Goal: Task Accomplishment & Management: Manage account settings

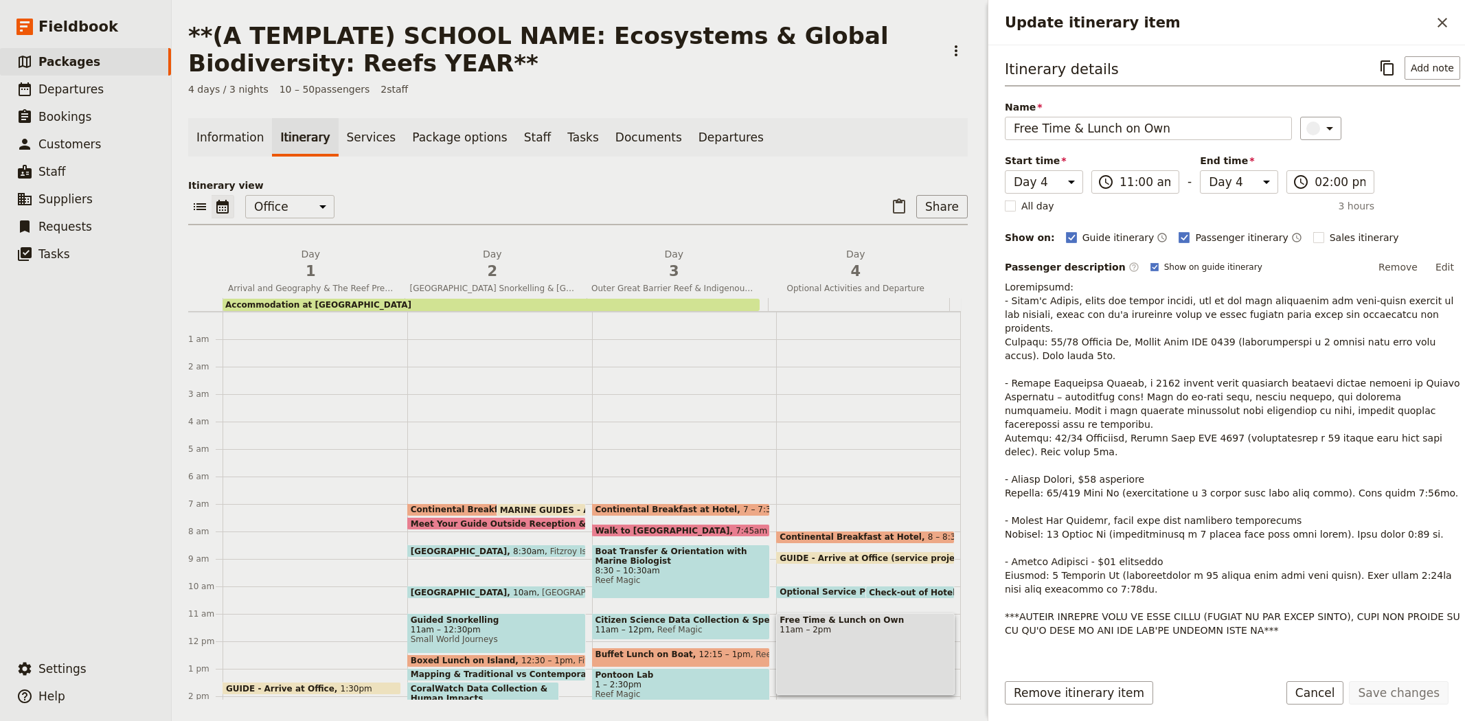
select select "4"
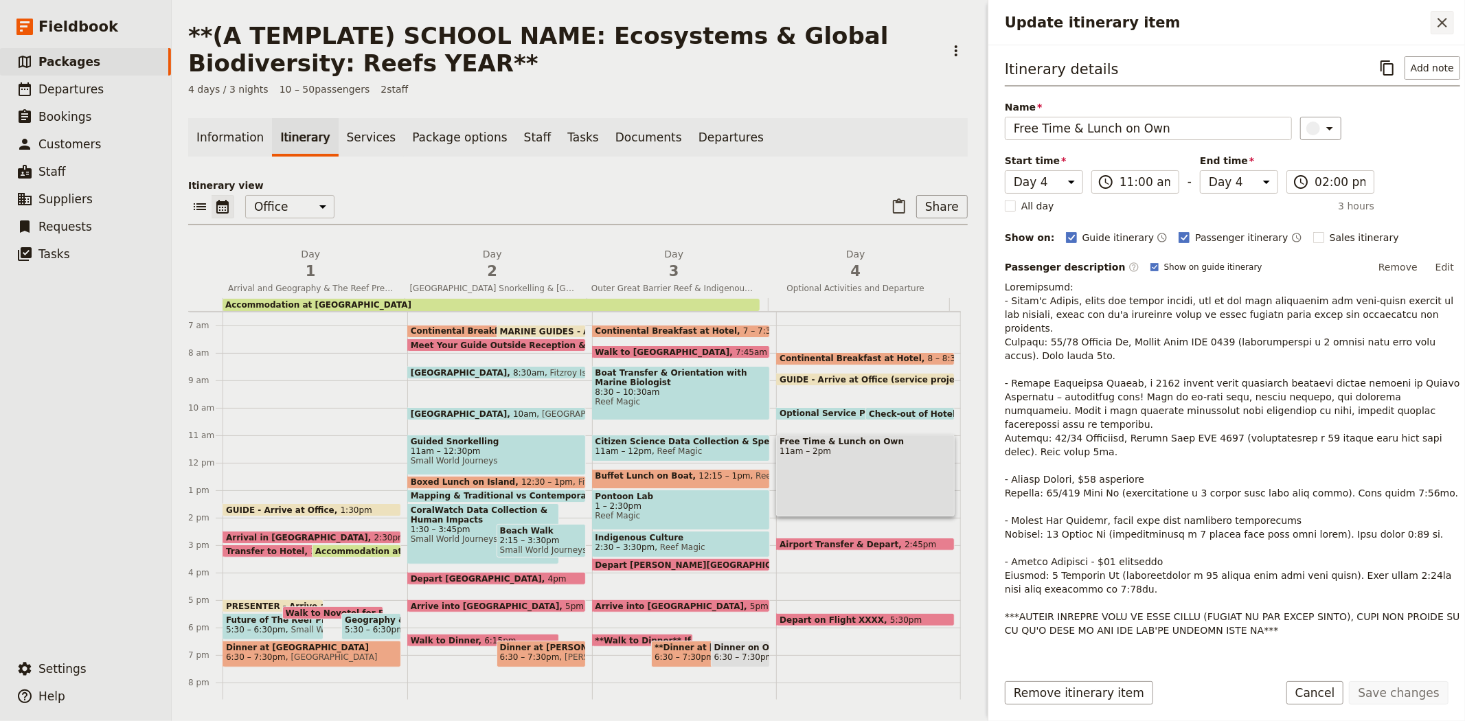
click at [1450, 17] on icon "Close drawer" at bounding box center [1442, 22] width 16 height 16
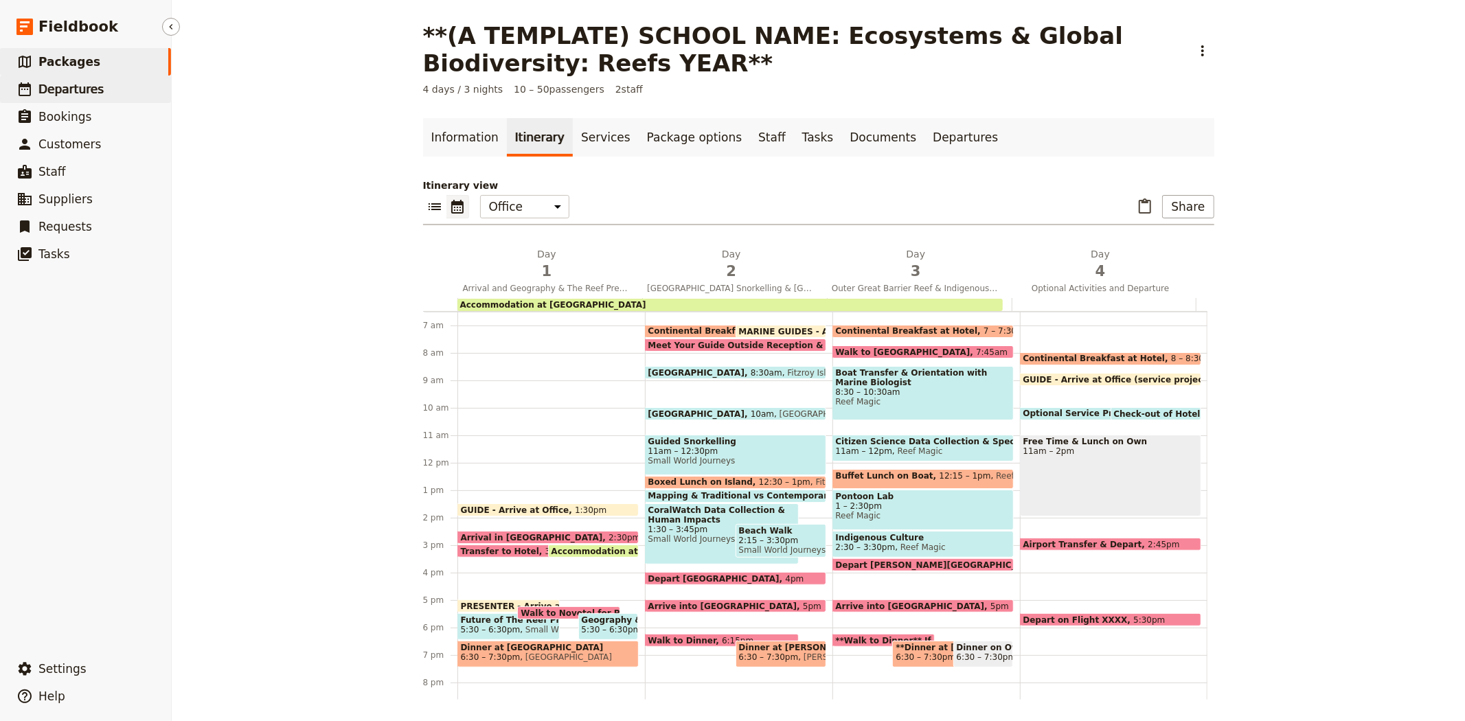
click at [117, 76] on link "​ Departures" at bounding box center [85, 89] width 171 height 27
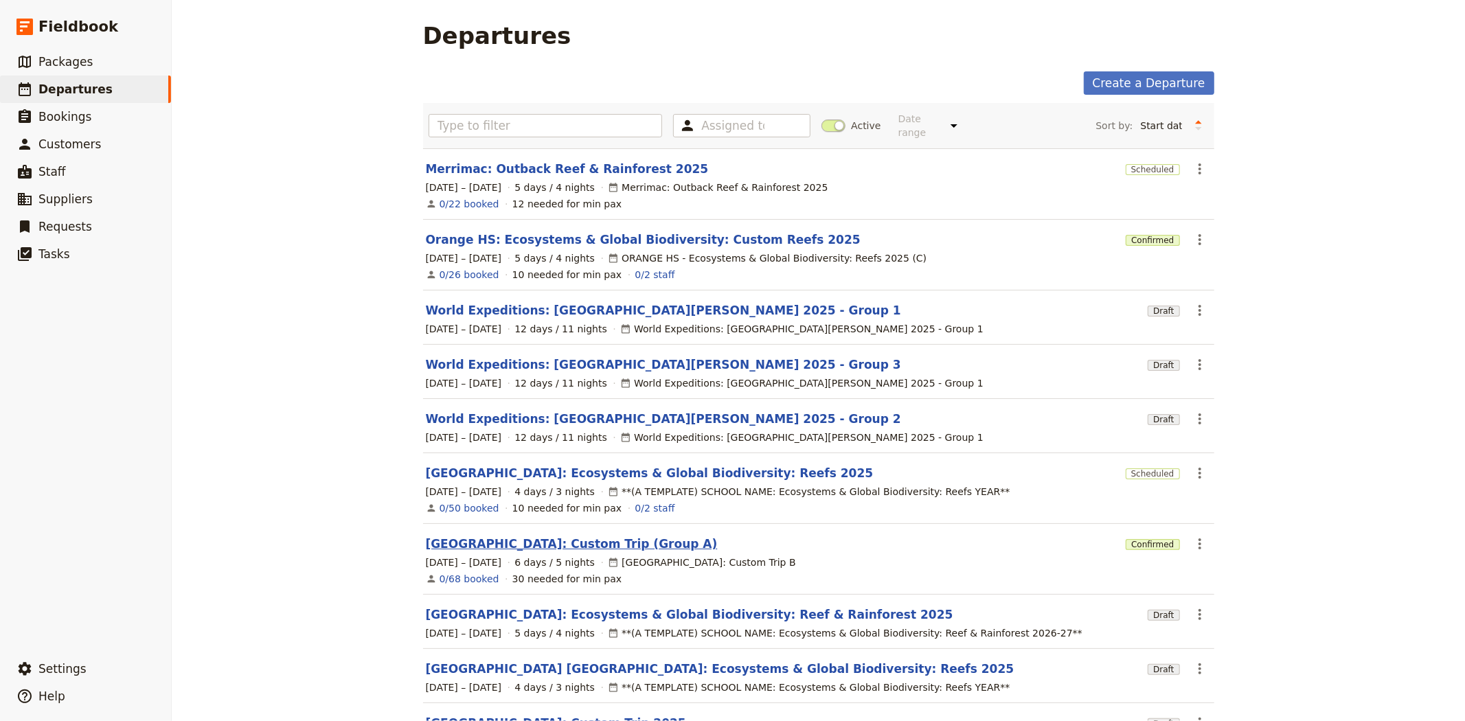
click at [537, 536] on link "[GEOGRAPHIC_DATA]: Custom Trip (Group A)" at bounding box center [572, 544] width 292 height 16
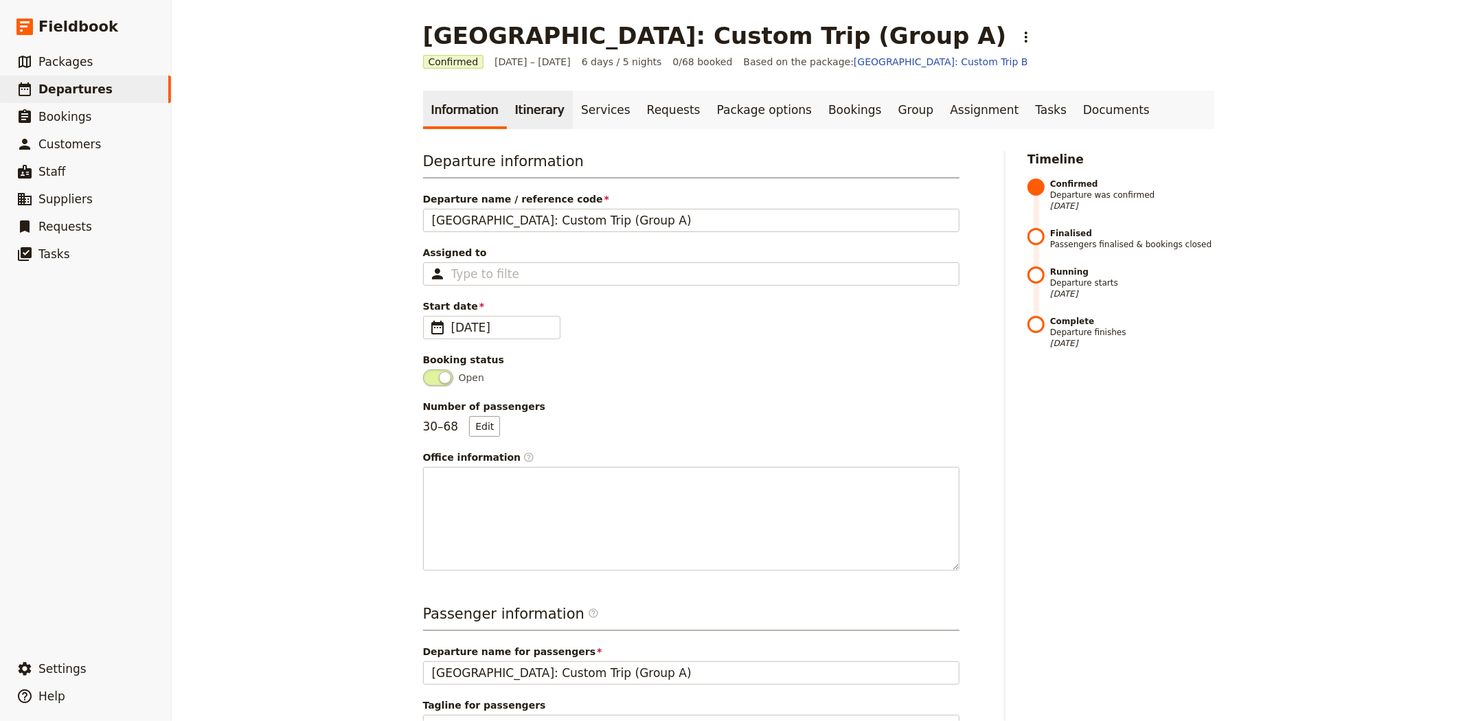
click at [513, 107] on link "Itinerary" at bounding box center [540, 110] width 66 height 38
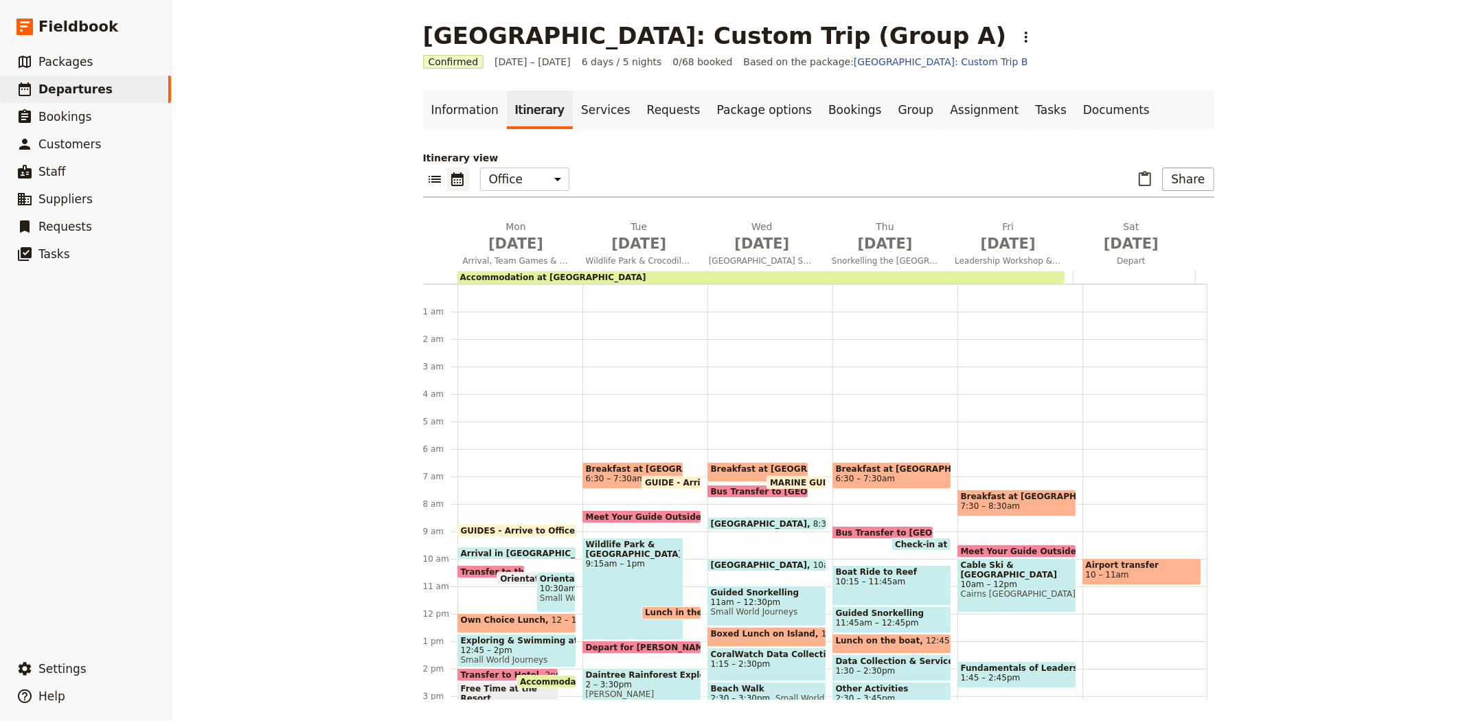
scroll to position [165, 0]
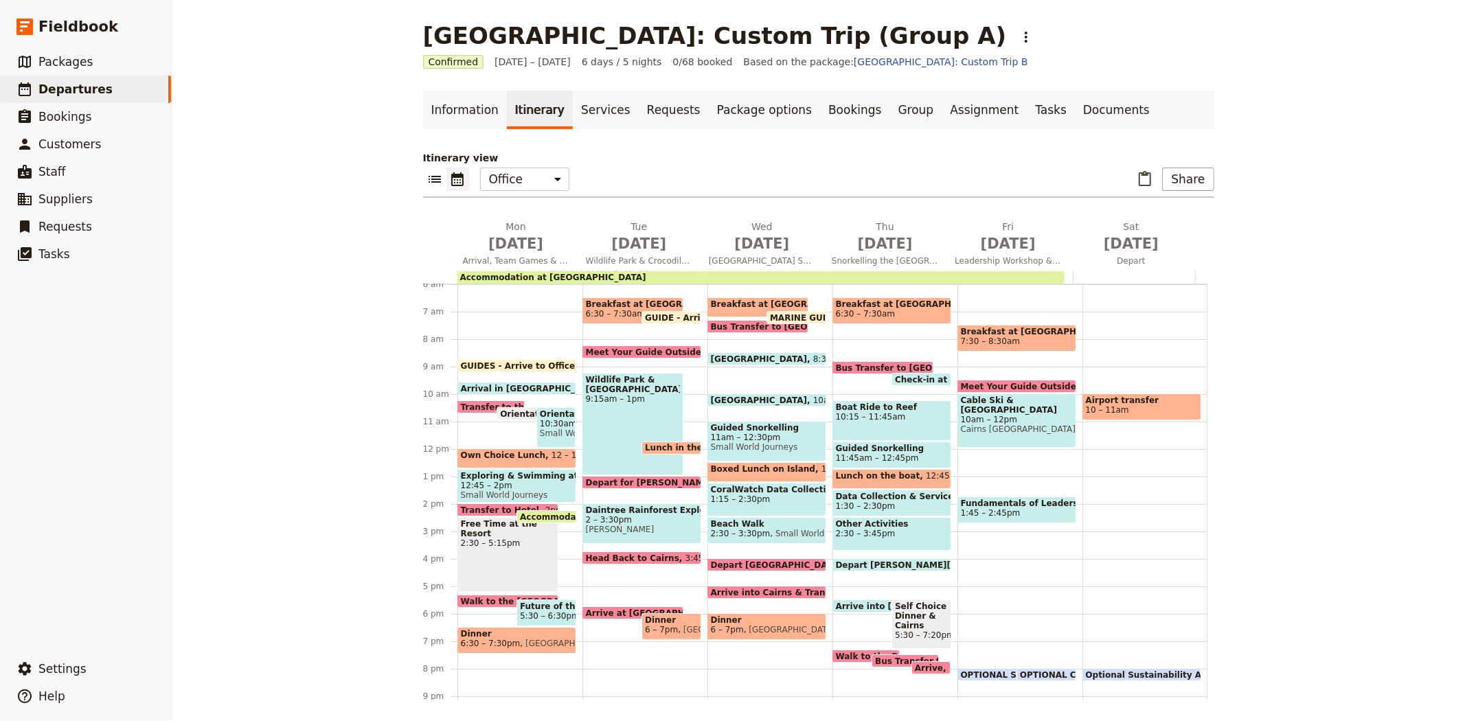
click at [959, 451] on div "Breakfast at Resort 7:30 – 8:30am Meet Your Guide Outside Reception & Depart 9:…" at bounding box center [1020, 450] width 125 height 660
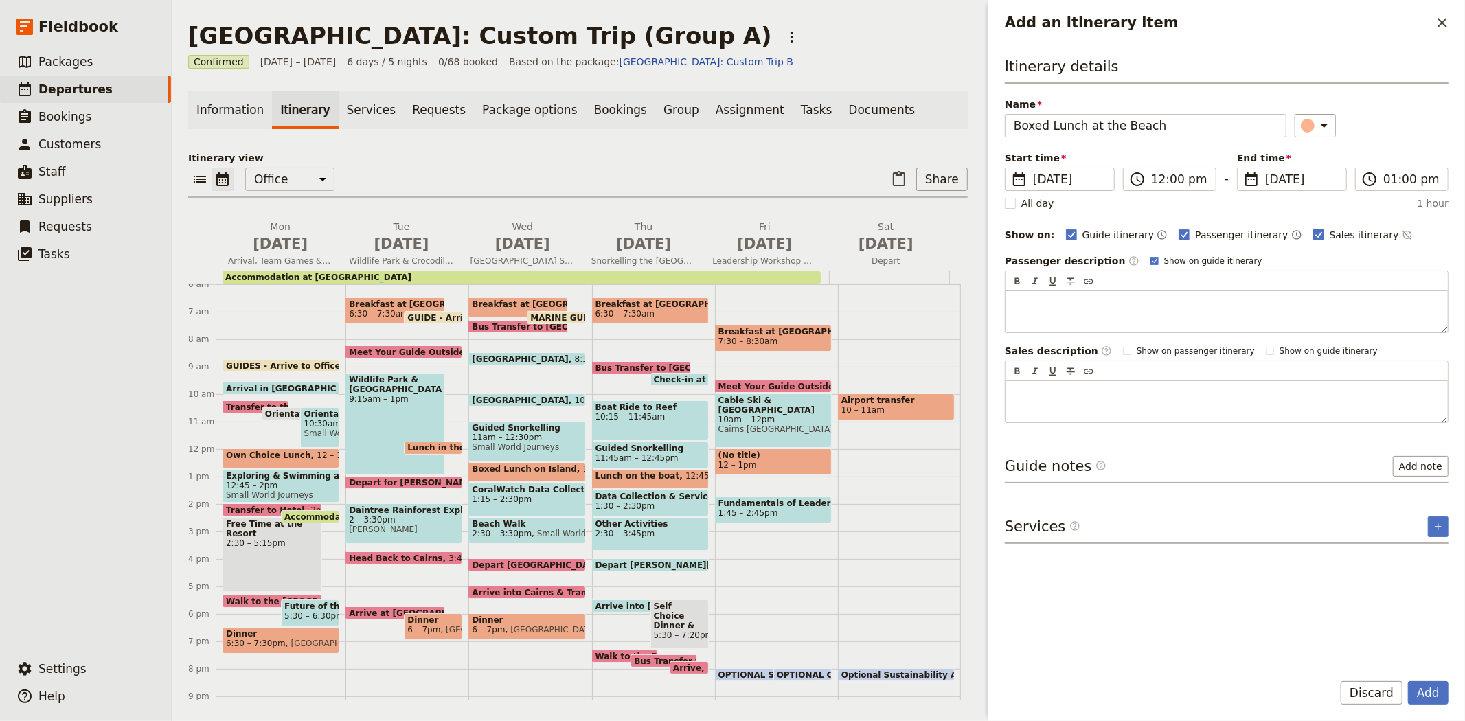
type input "Boxed Lunch at the Beach"
click at [1330, 230] on span "Sales itinerary" at bounding box center [1364, 235] width 69 height 14
click at [1313, 228] on input "Sales itinerary" at bounding box center [1313, 227] width 1 height 1
checkbox input "false"
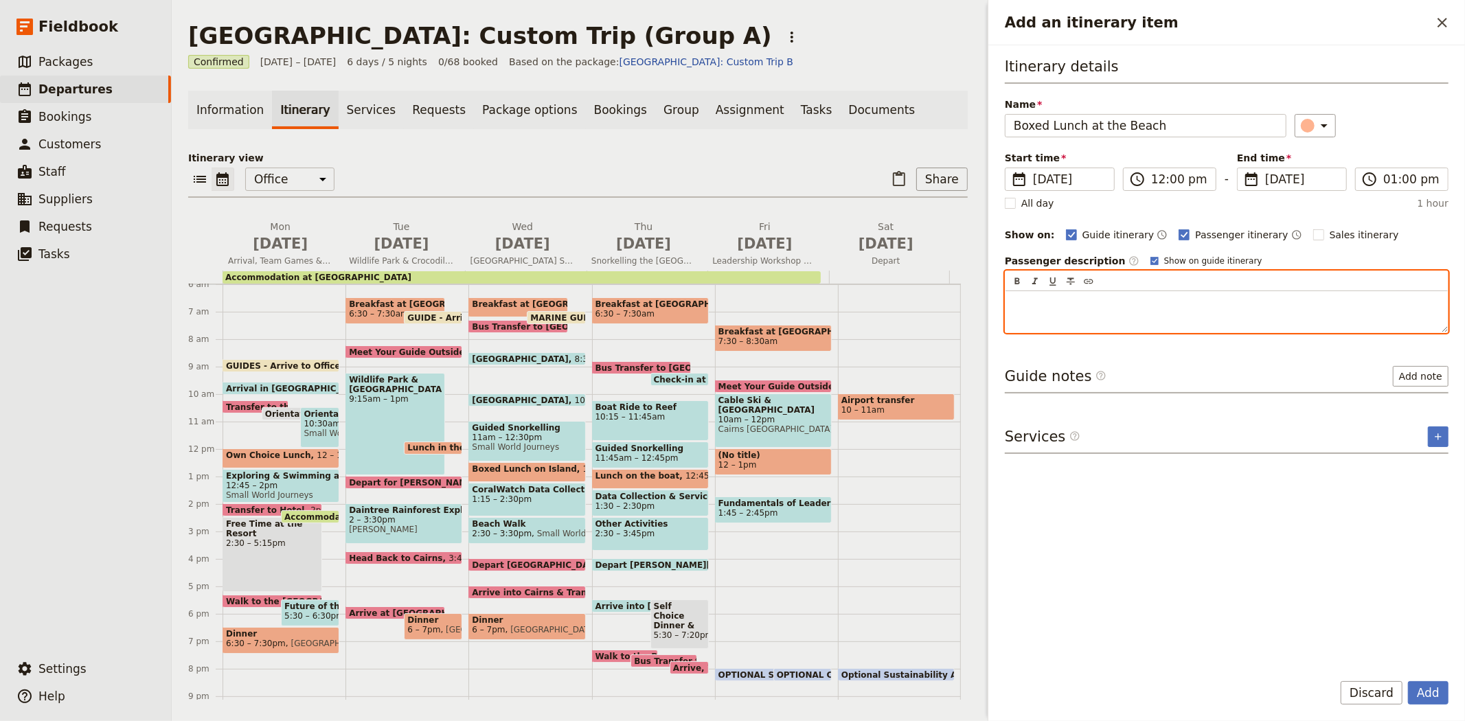
click at [1068, 315] on div "Add an itinerary item" at bounding box center [1227, 311] width 442 height 41
drag, startPoint x: 1112, startPoint y: 316, endPoint x: 1009, endPoint y: 301, distance: 104.2
click at [1009, 301] on div "Your guide will" at bounding box center [1227, 311] width 442 height 41
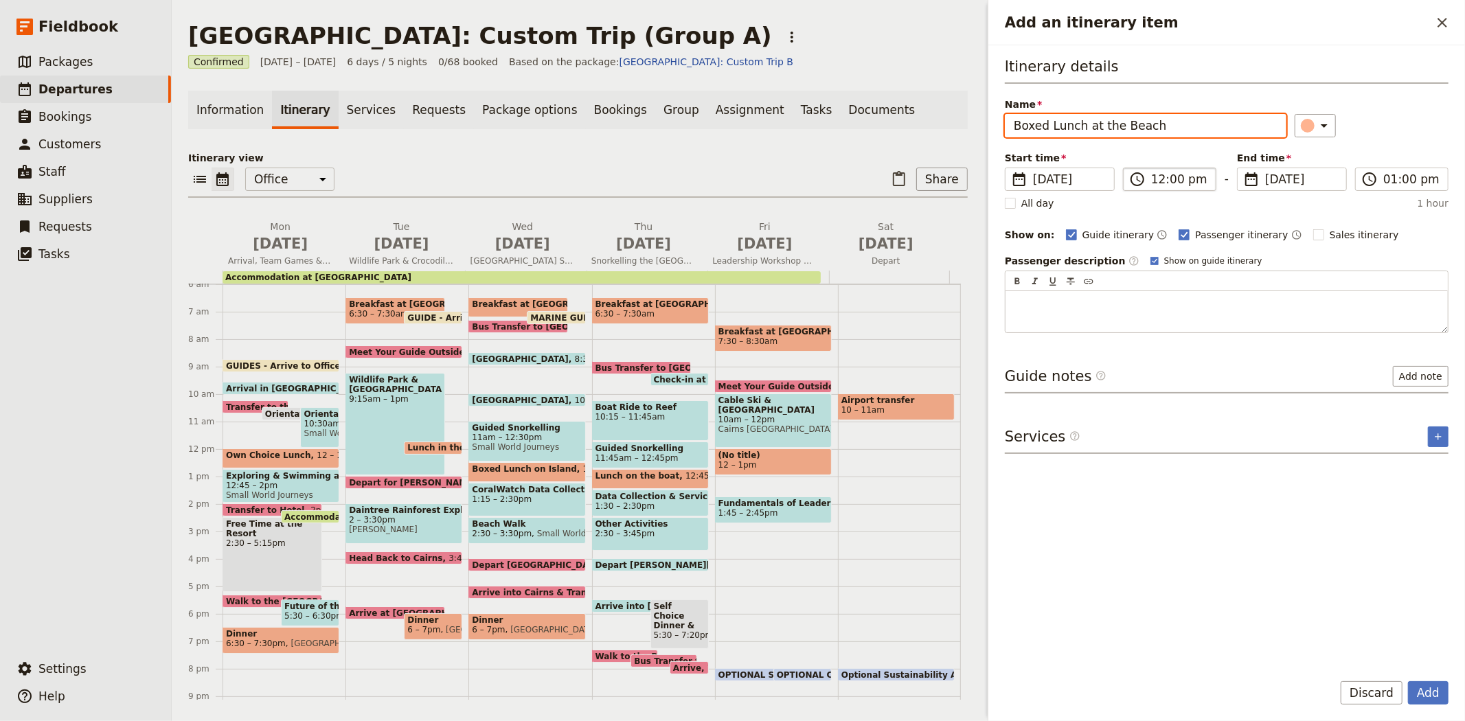
click at [1169, 183] on input "12:00 pm" at bounding box center [1179, 179] width 56 height 16
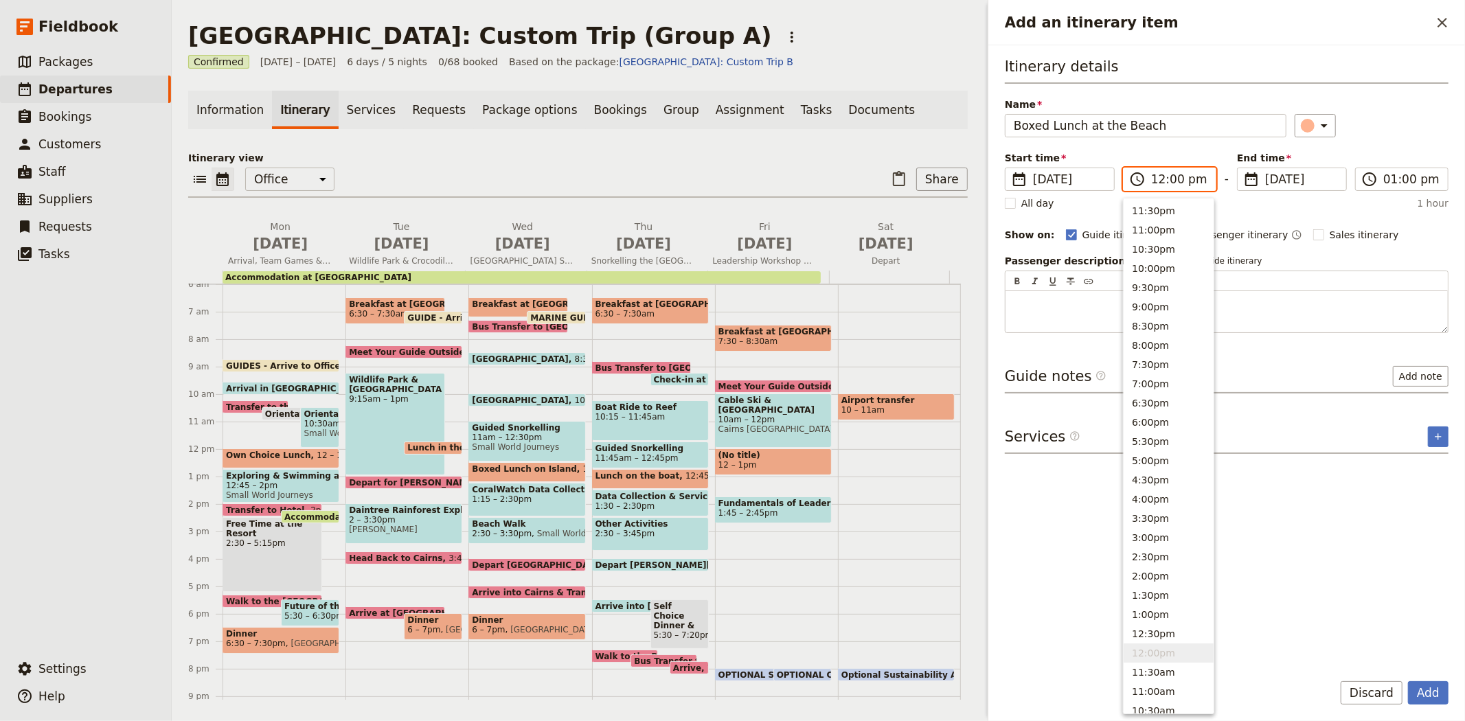
click at [1175, 179] on input "12:00 pm" at bounding box center [1179, 179] width 56 height 16
type input "12:15 pm"
click at [1405, 121] on div "​" at bounding box center [1372, 125] width 155 height 23
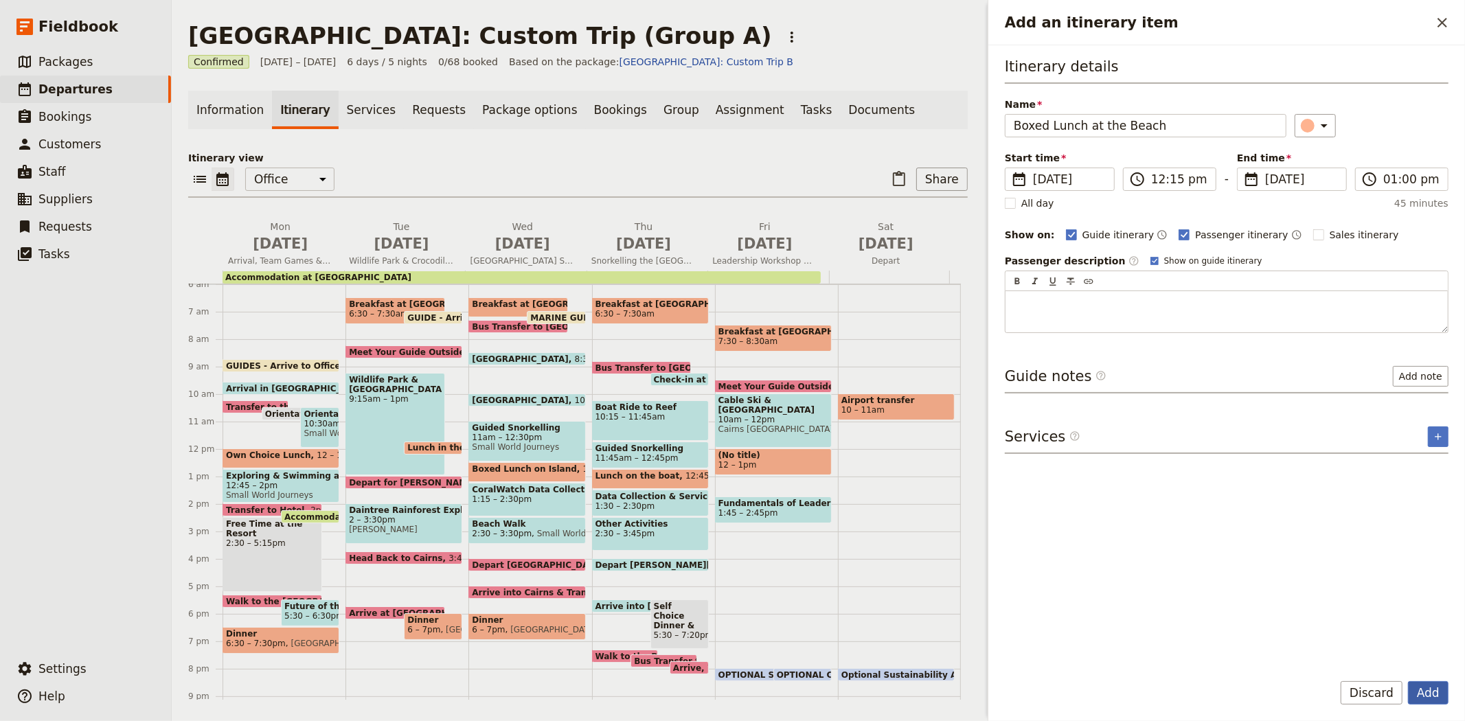
click at [1440, 701] on button "Add" at bounding box center [1428, 693] width 41 height 23
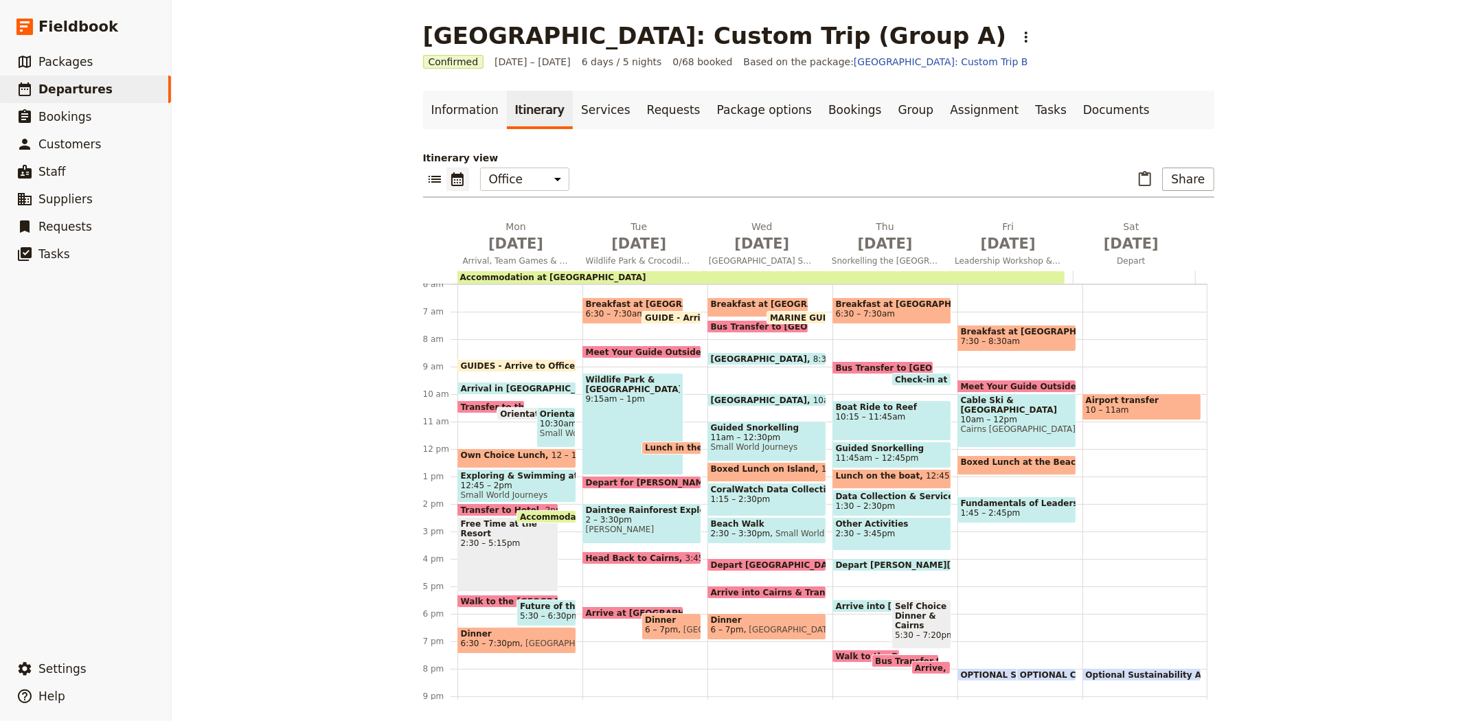
click at [978, 425] on span "Cairns [GEOGRAPHIC_DATA]" at bounding box center [1017, 430] width 112 height 10
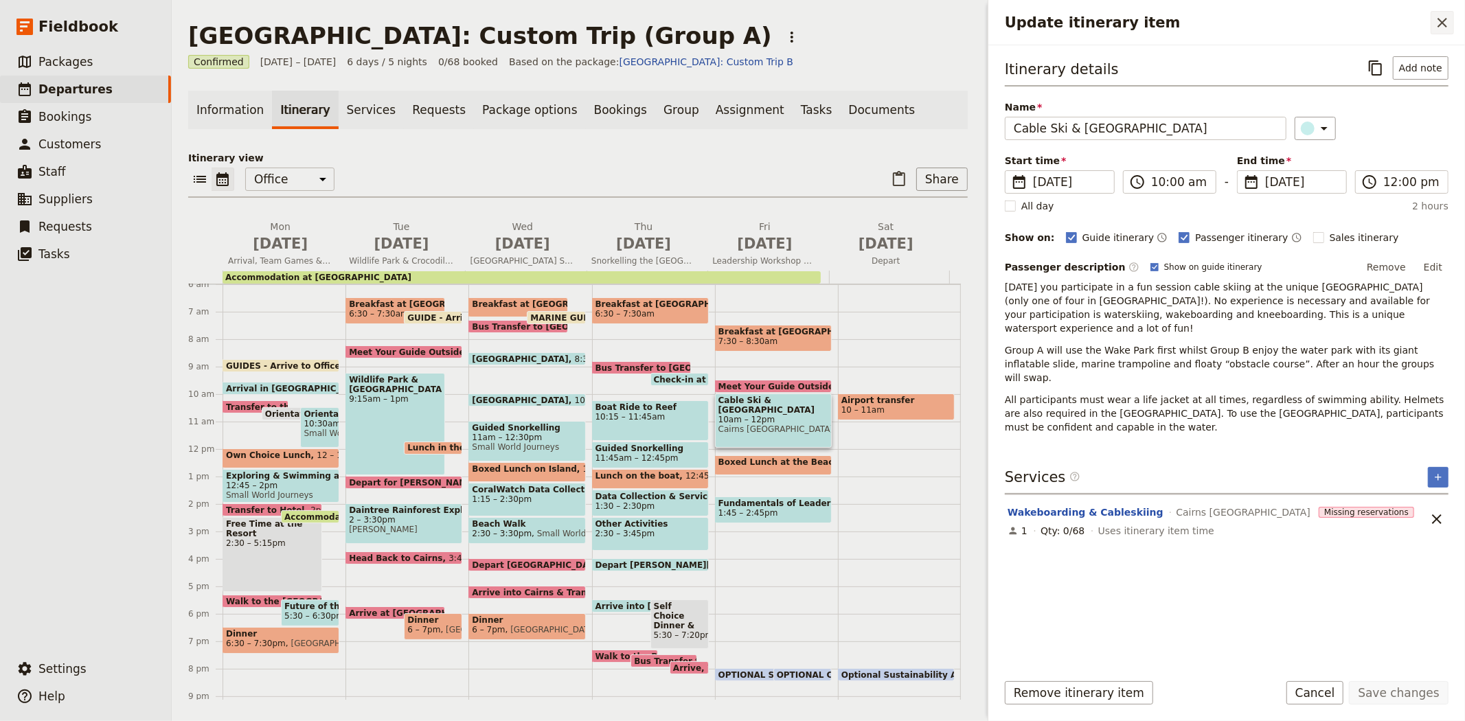
click at [1445, 24] on icon "Close drawer" at bounding box center [1443, 23] width 10 height 10
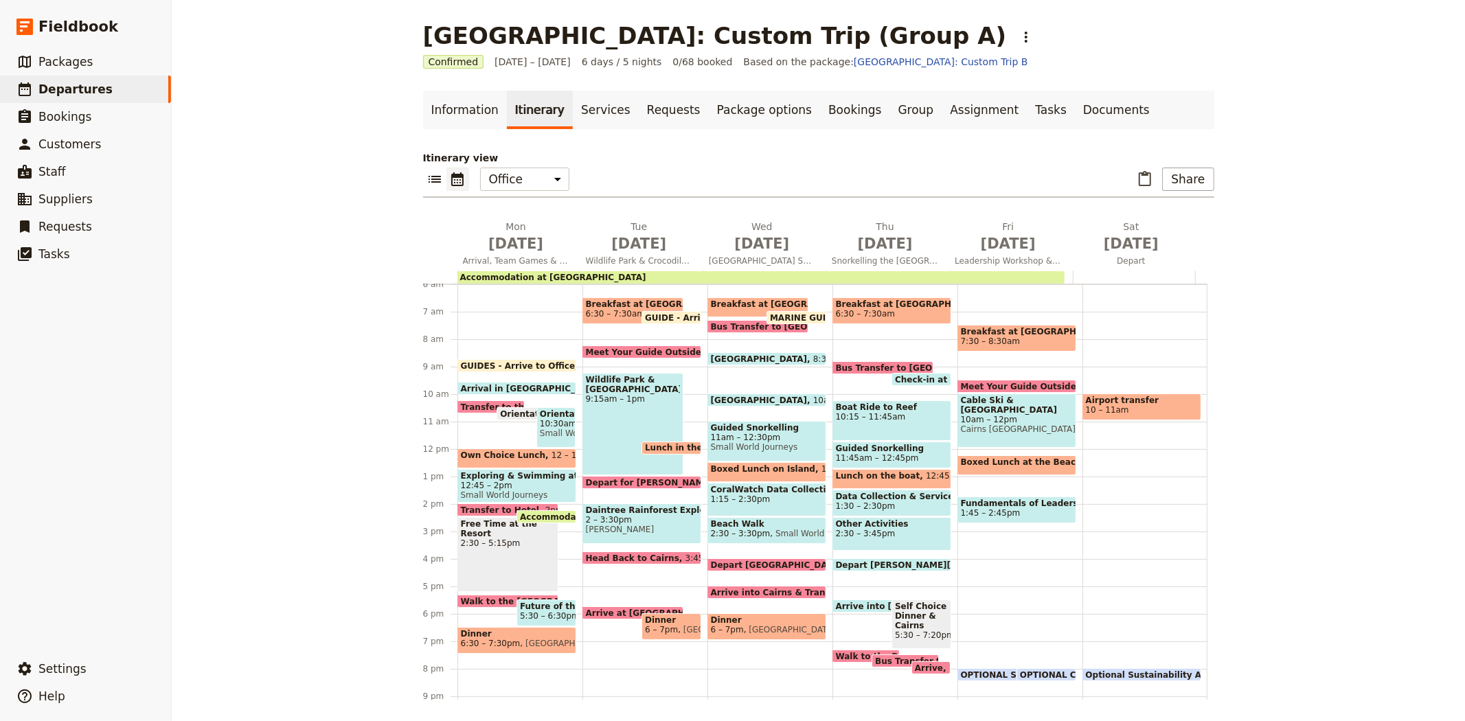
click at [960, 450] on div "Breakfast at Resort 7:30 – 8:30am Meet Your Guide Outside Reception & Depart 9:…" at bounding box center [1020, 450] width 125 height 660
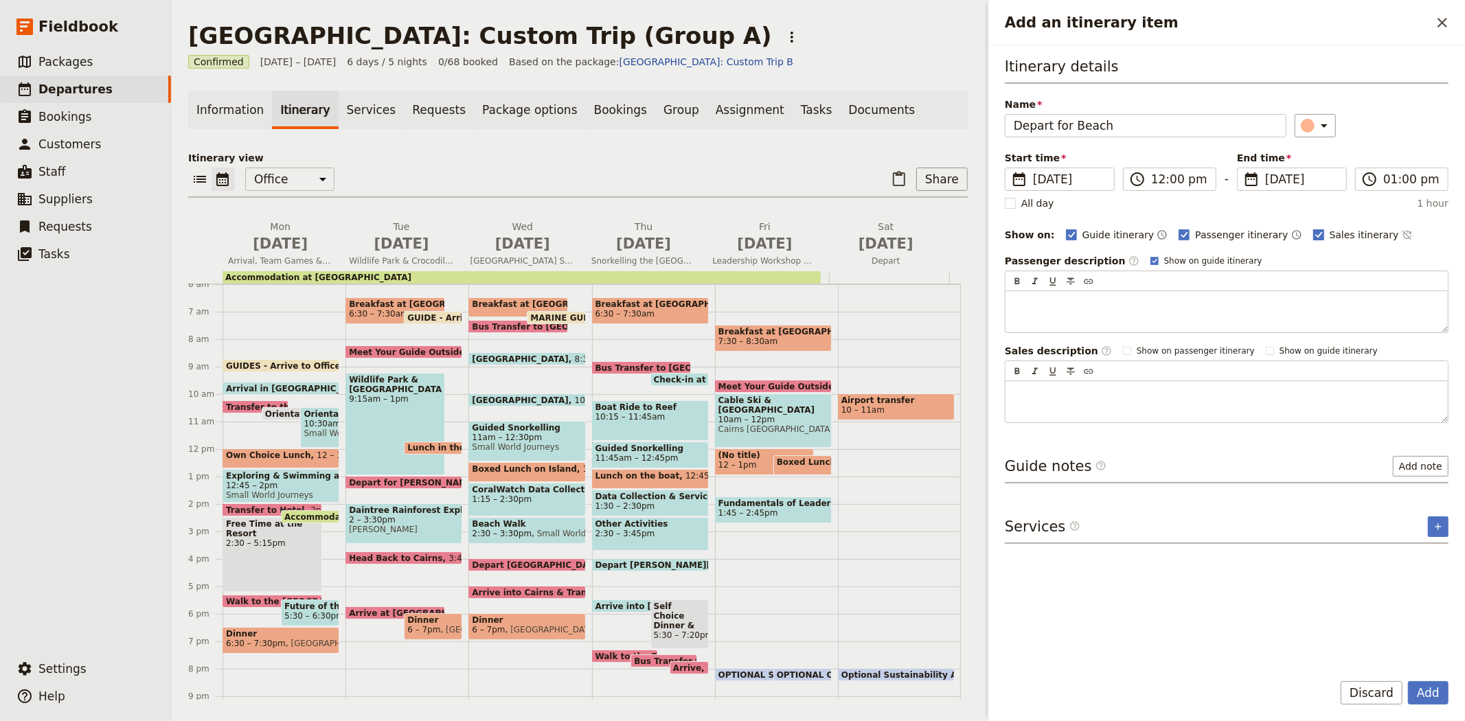
type input "Depart for Beach"
click at [1330, 231] on span "Sales itinerary" at bounding box center [1364, 235] width 69 height 14
click at [1314, 228] on input "Sales itinerary" at bounding box center [1313, 227] width 1 height 1
checkbox input "false"
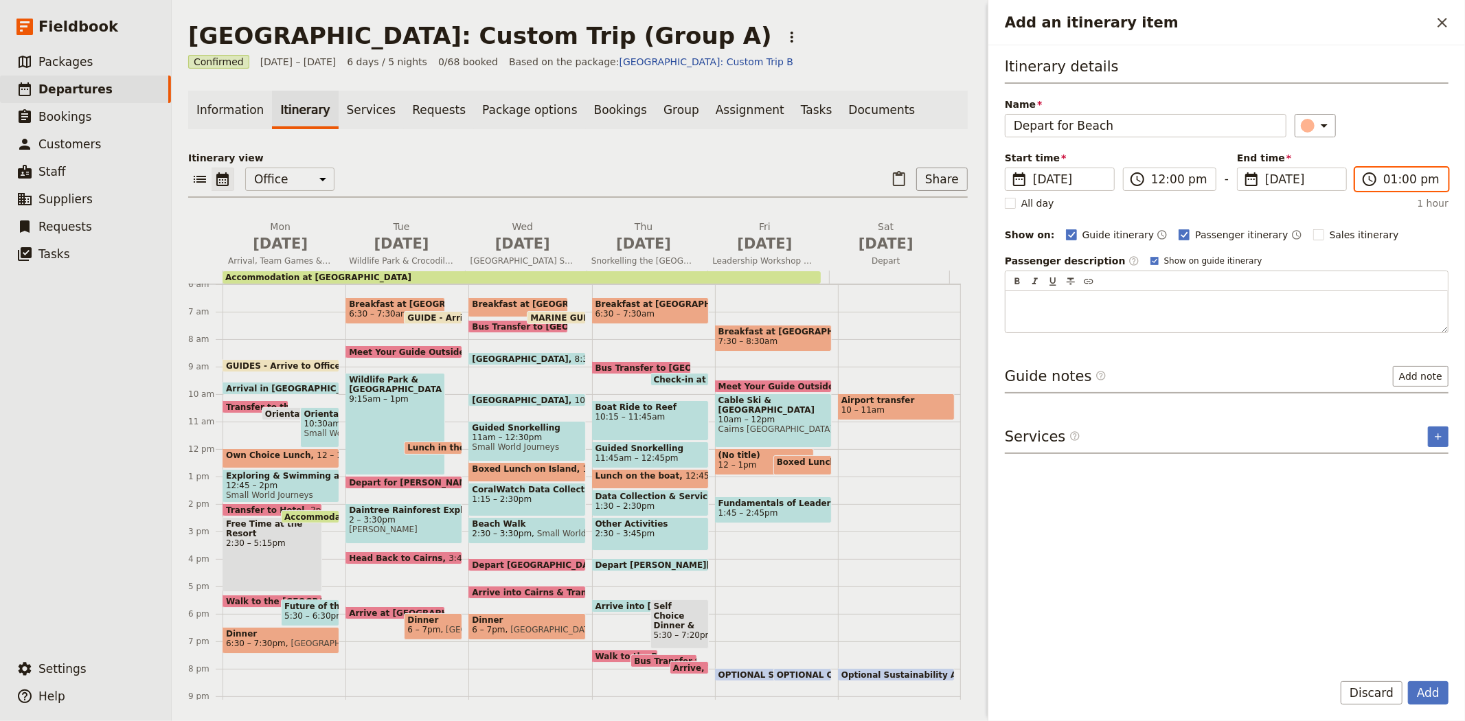
click at [1391, 181] on input "01:00 pm" at bounding box center [1412, 179] width 56 height 16
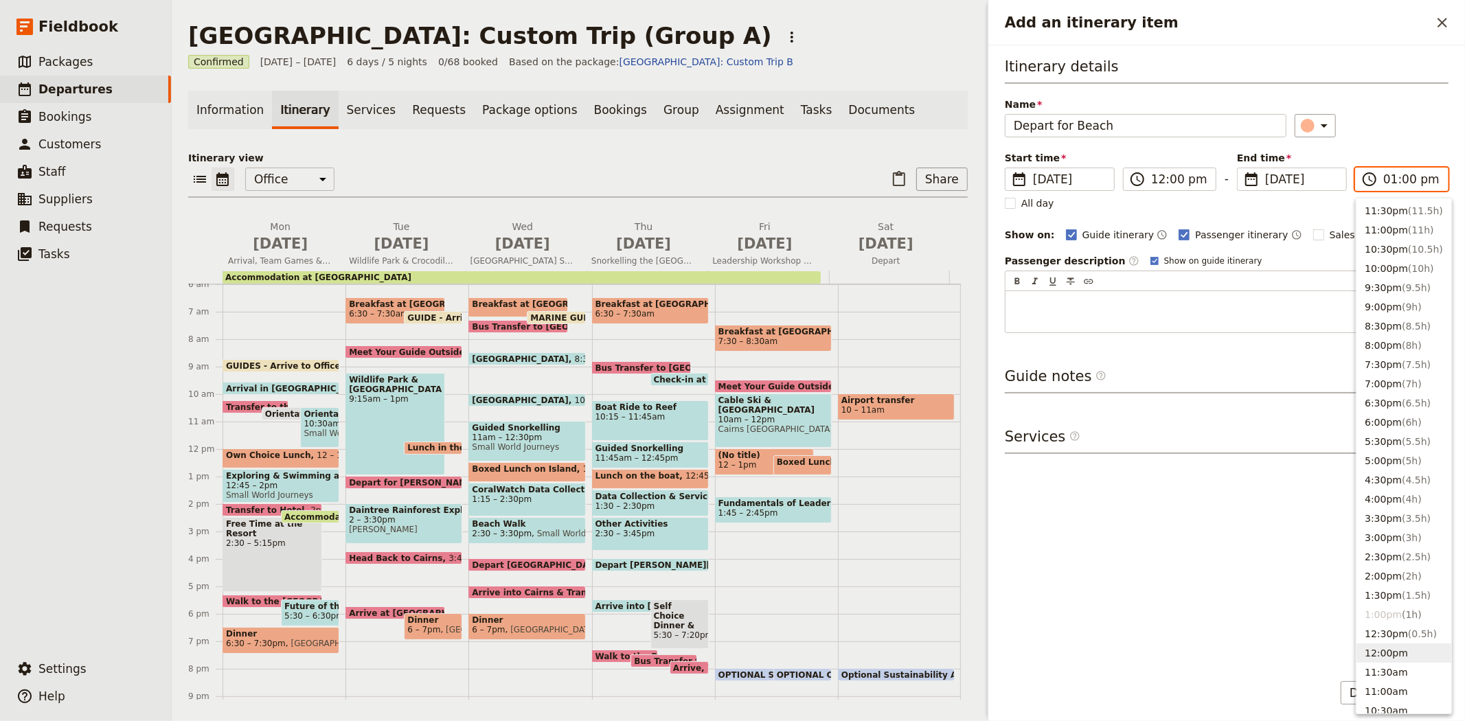
click at [1396, 651] on button "12:00pm" at bounding box center [1404, 653] width 95 height 19
type input "12:00 pm"
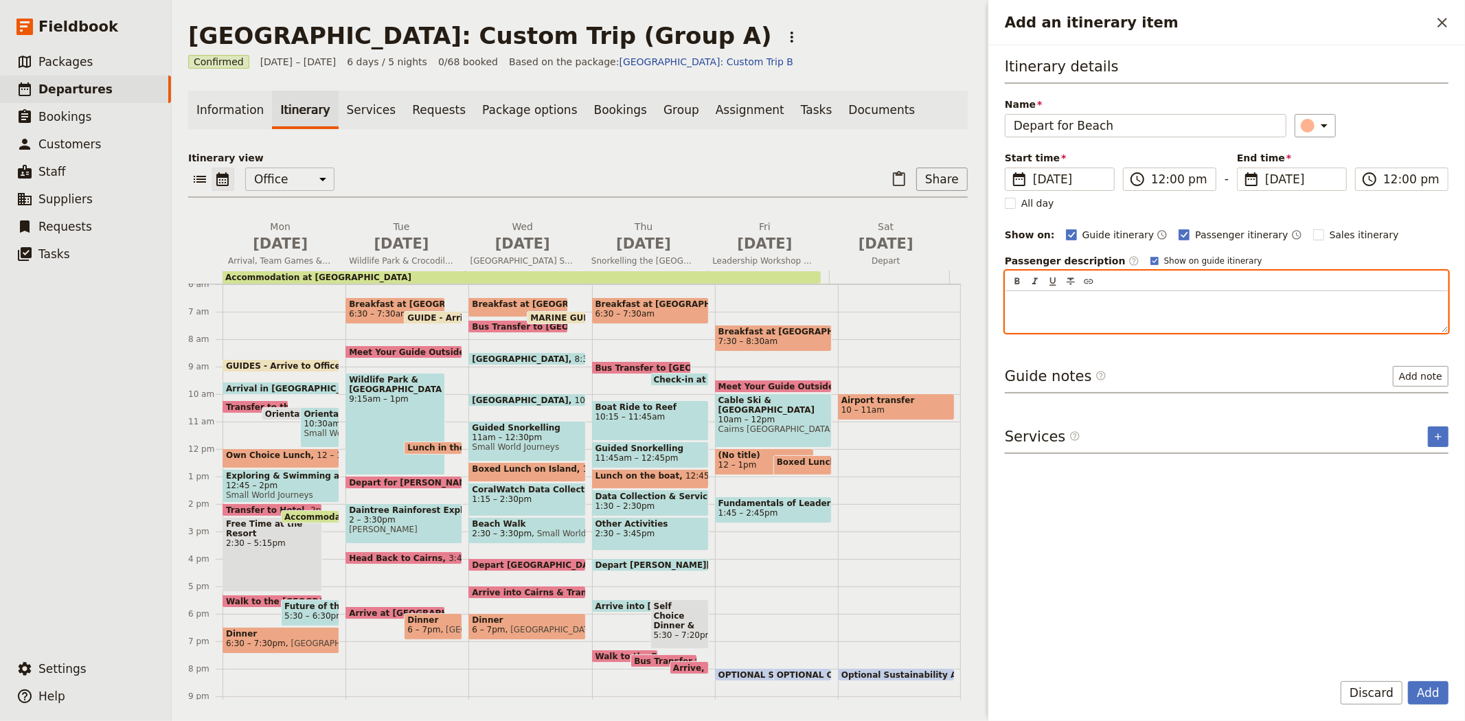
click at [1043, 319] on div "Add an itinerary item" at bounding box center [1227, 311] width 442 height 41
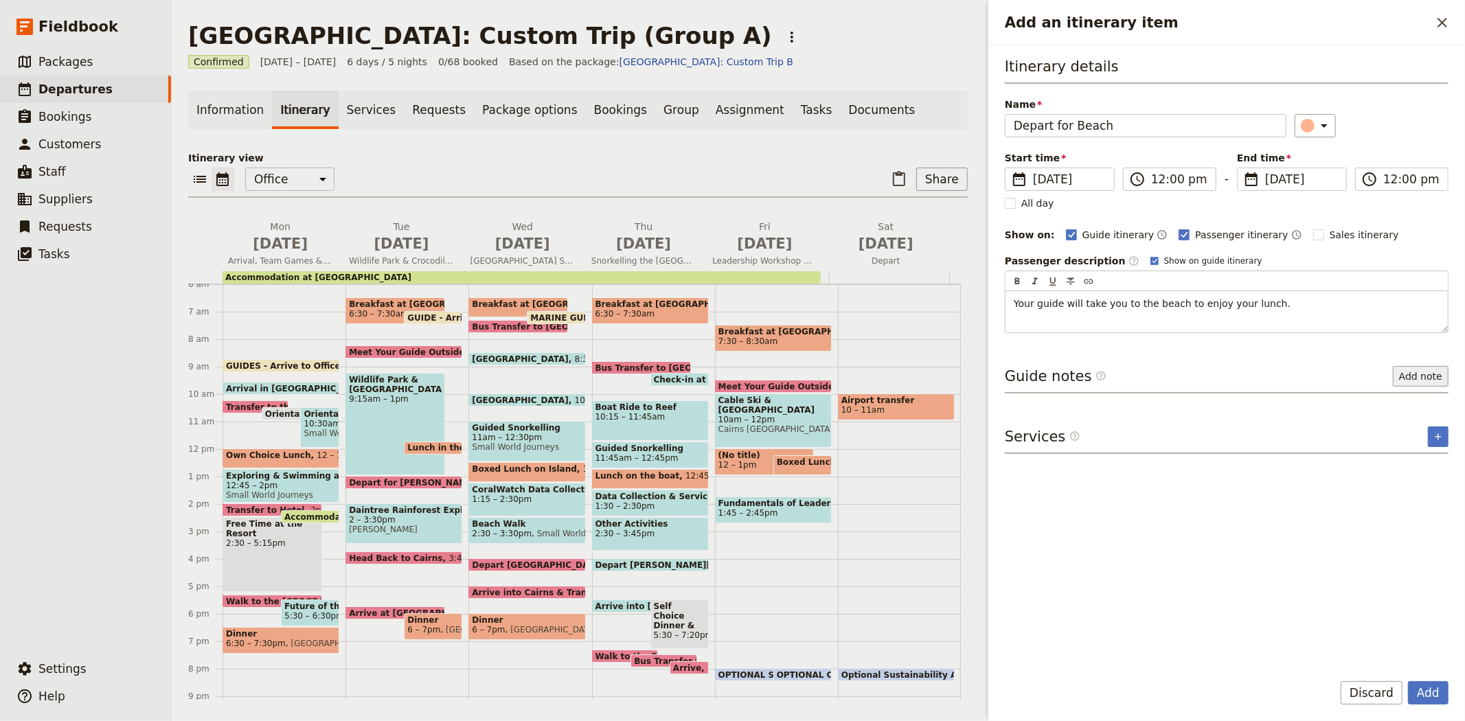
click at [1423, 371] on button "Add note" at bounding box center [1421, 376] width 56 height 21
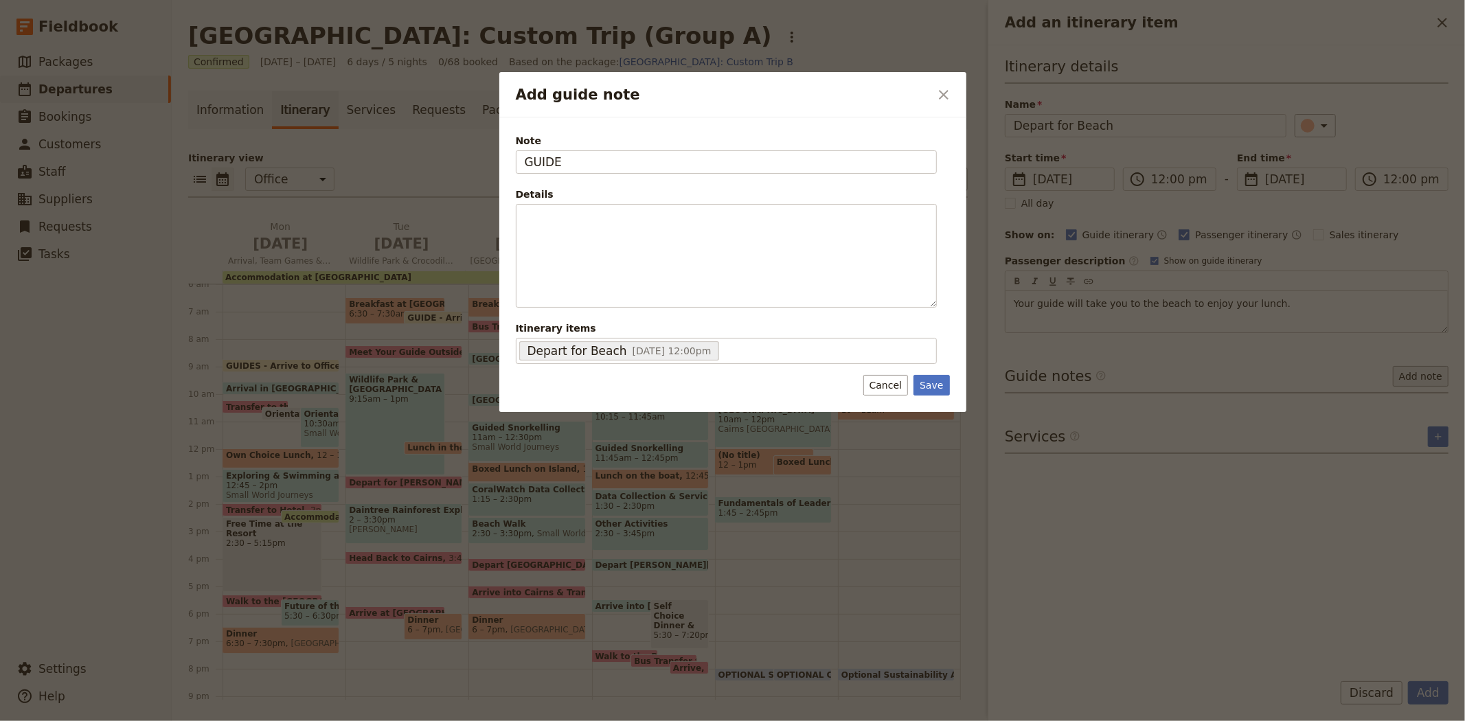
type input "GUIDE"
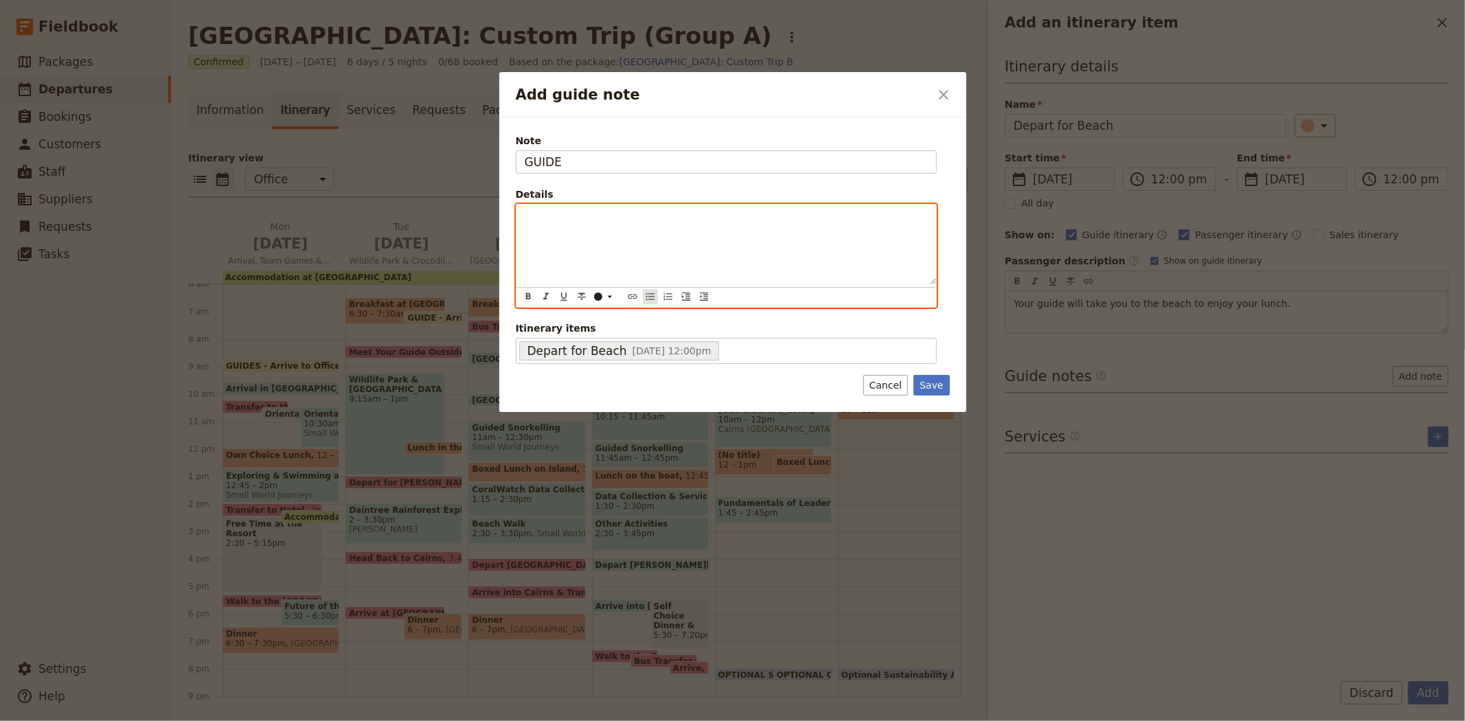
click at [655, 298] on icon "Bulleted list" at bounding box center [650, 296] width 11 height 11
click at [616, 213] on span "Drive to Yorkeys to have lunch with the group." at bounding box center [658, 217] width 223 height 11
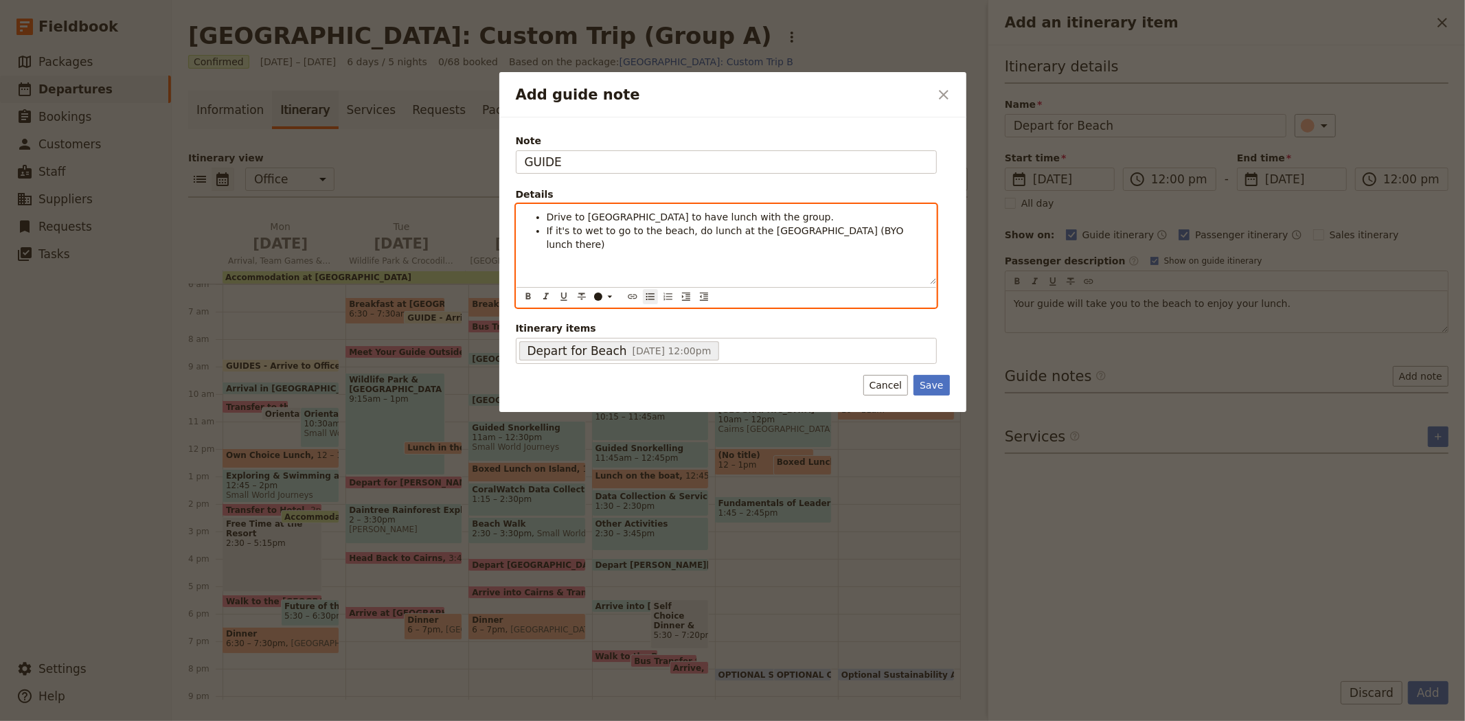
click at [807, 215] on li "Drive to [GEOGRAPHIC_DATA] to have lunch with the group." at bounding box center [737, 217] width 381 height 14
click at [875, 234] on li "If it's to wet to go to the beach, do lunch at the [GEOGRAPHIC_DATA] (BYO lunch…" at bounding box center [737, 237] width 381 height 27
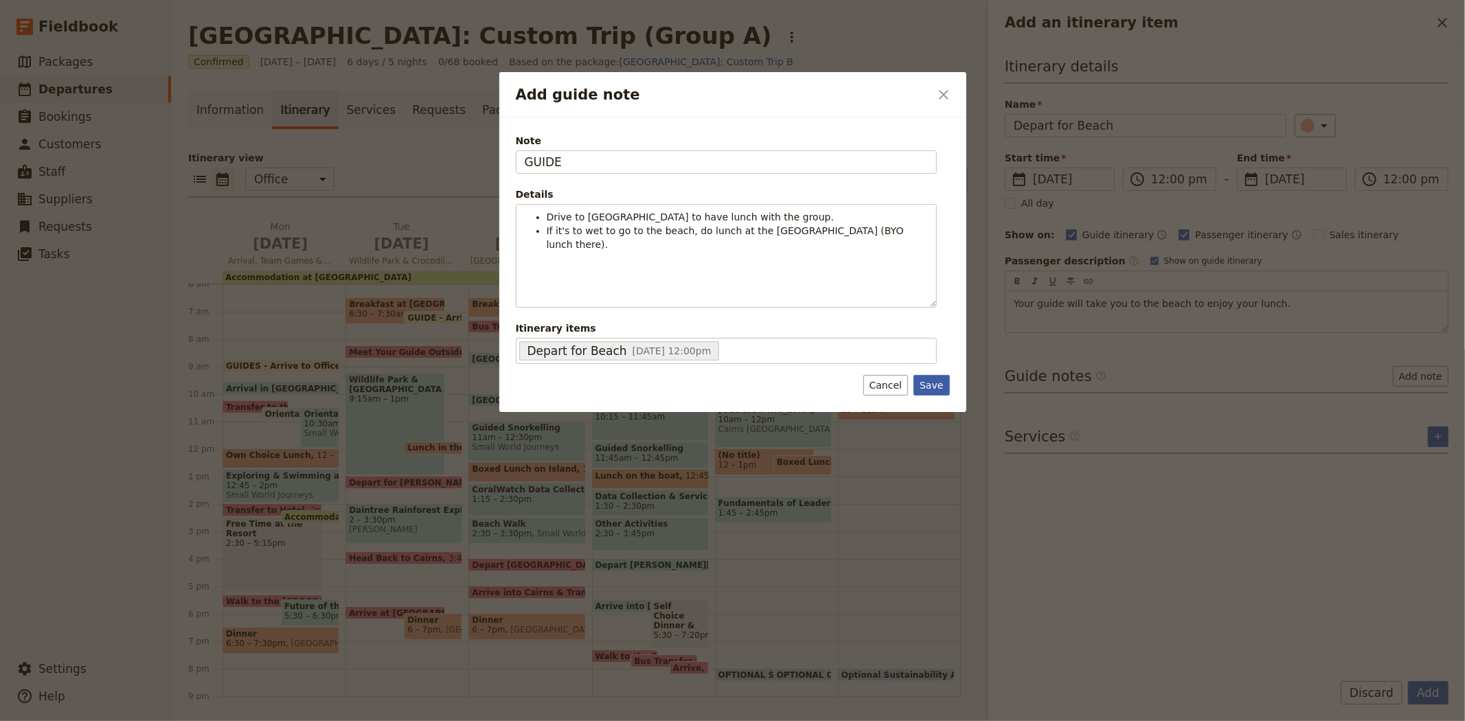
click at [930, 383] on button "Save" at bounding box center [932, 385] width 36 height 21
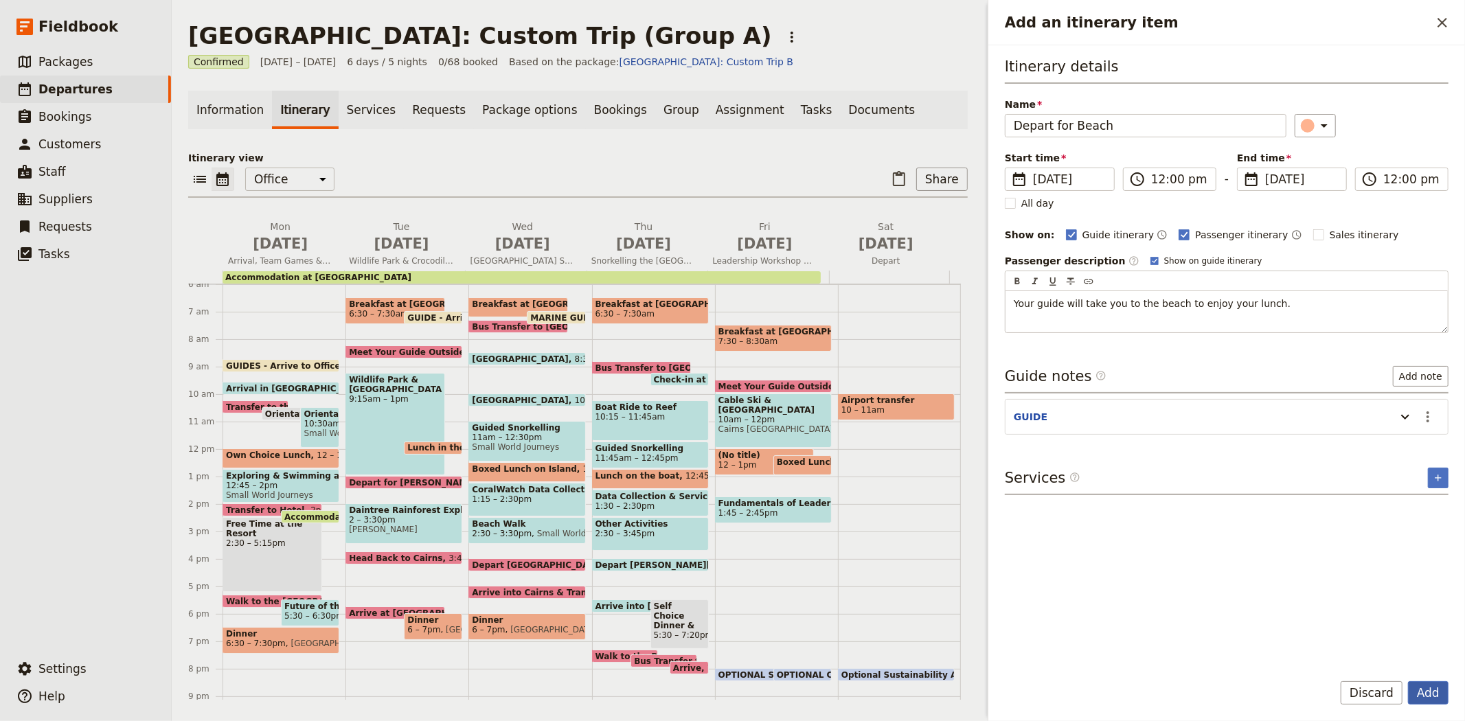
click at [1437, 688] on button "Add" at bounding box center [1428, 693] width 41 height 23
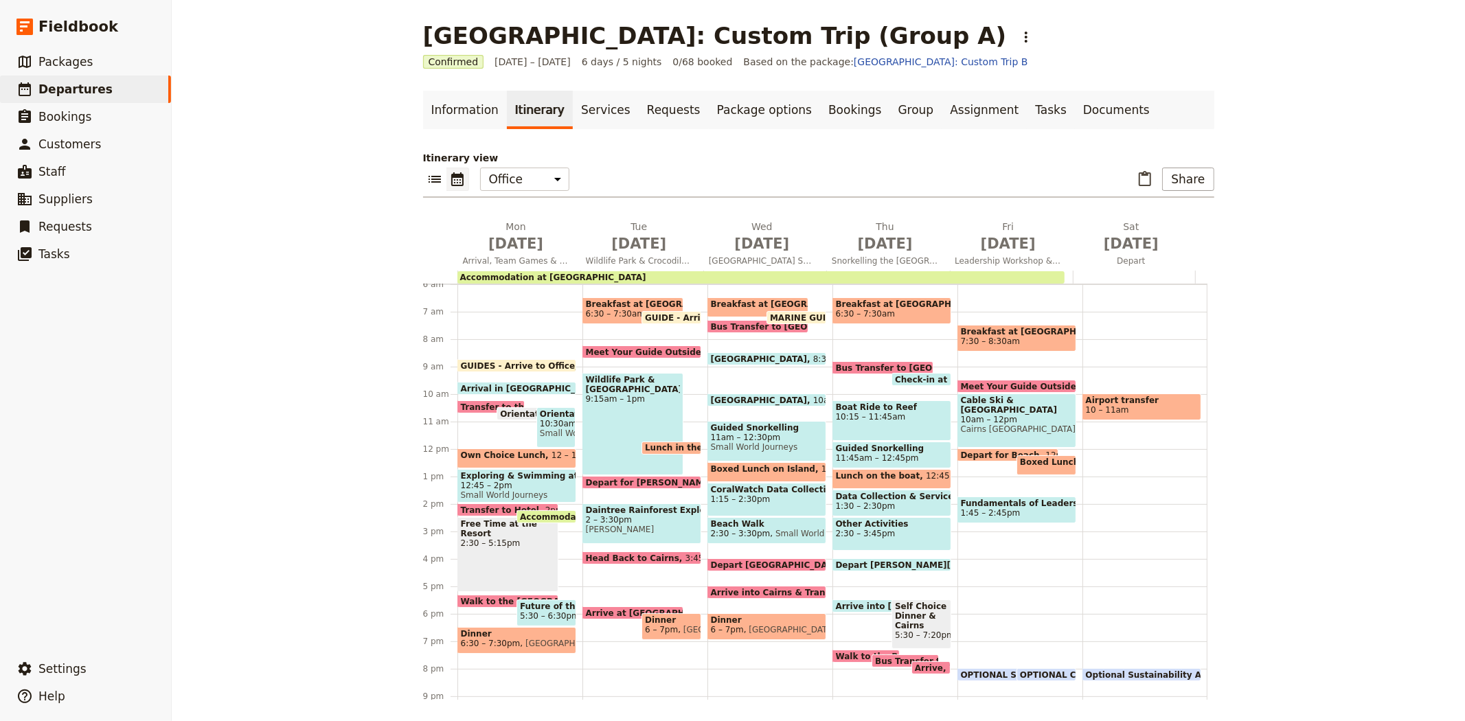
click at [1020, 459] on span "Boxed Lunch at the Beach" at bounding box center [1083, 463] width 127 height 10
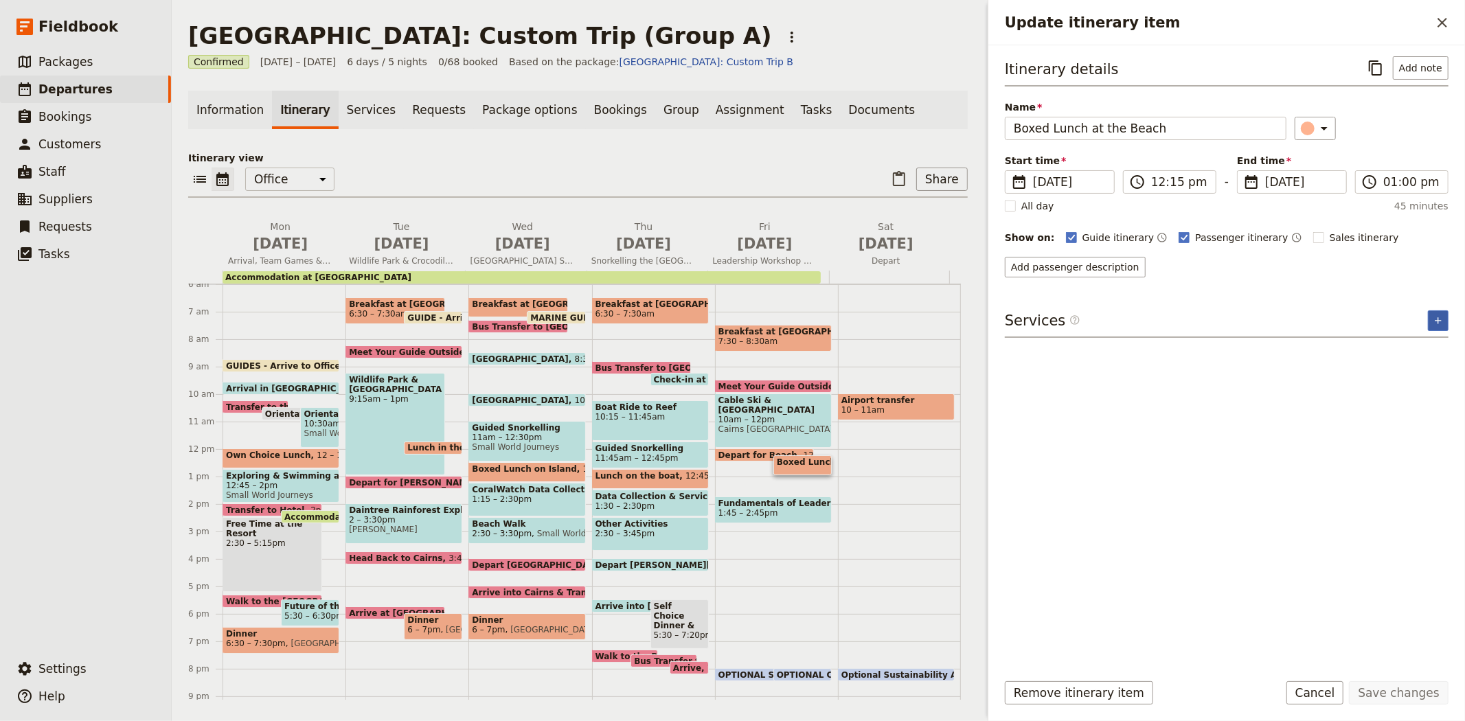
click at [1430, 321] on button "​" at bounding box center [1438, 321] width 21 height 21
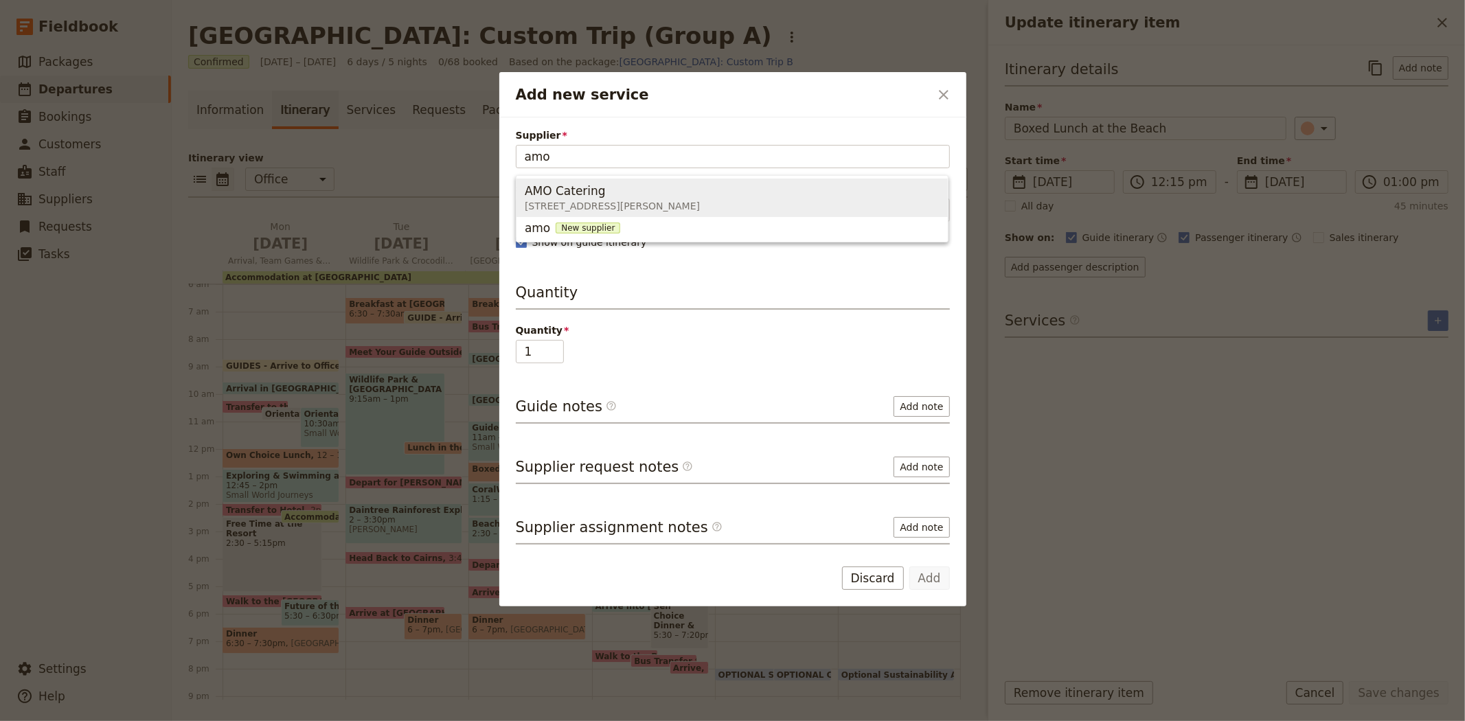
click at [732, 197] on span "AMO Catering [STREET_ADDRESS][PERSON_NAME]" at bounding box center [732, 197] width 415 height 33
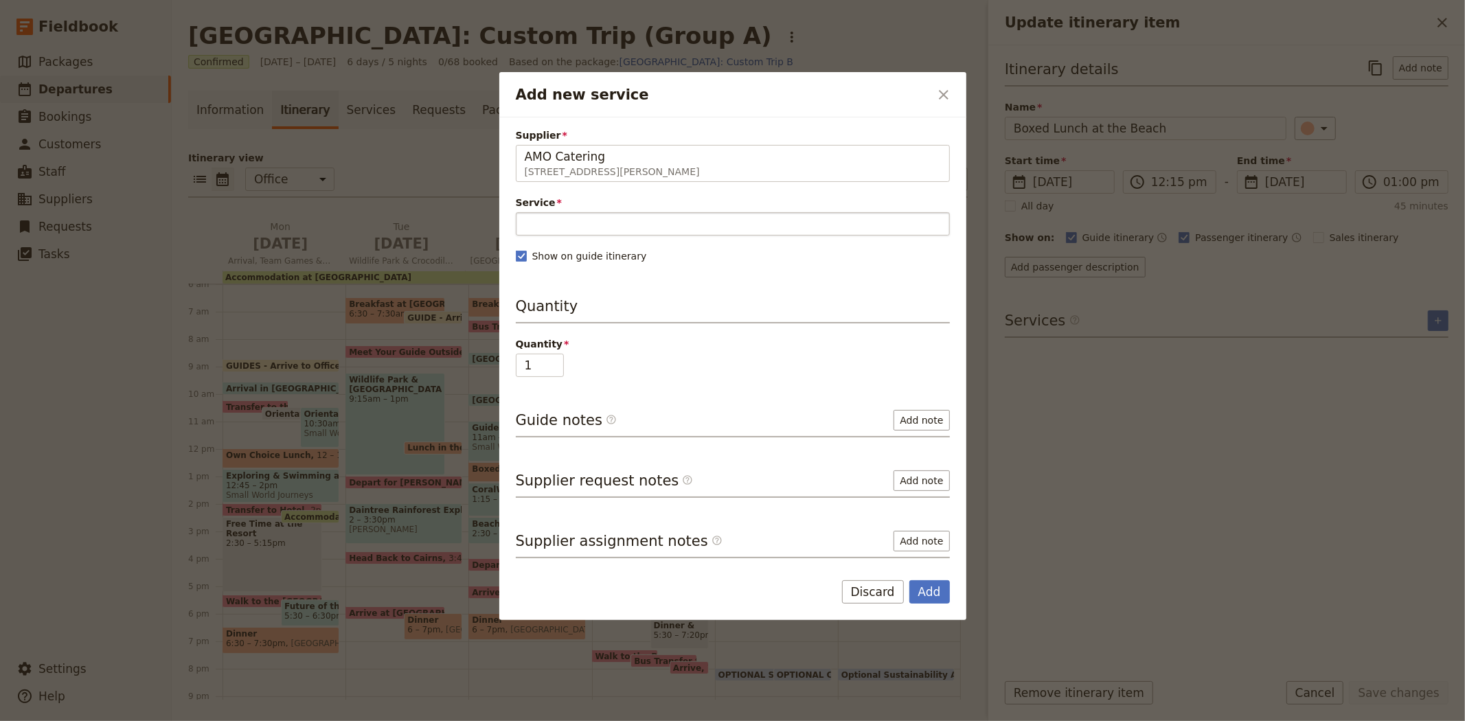
type input "AMO Catering"
click at [622, 227] on input "Service" at bounding box center [733, 223] width 434 height 23
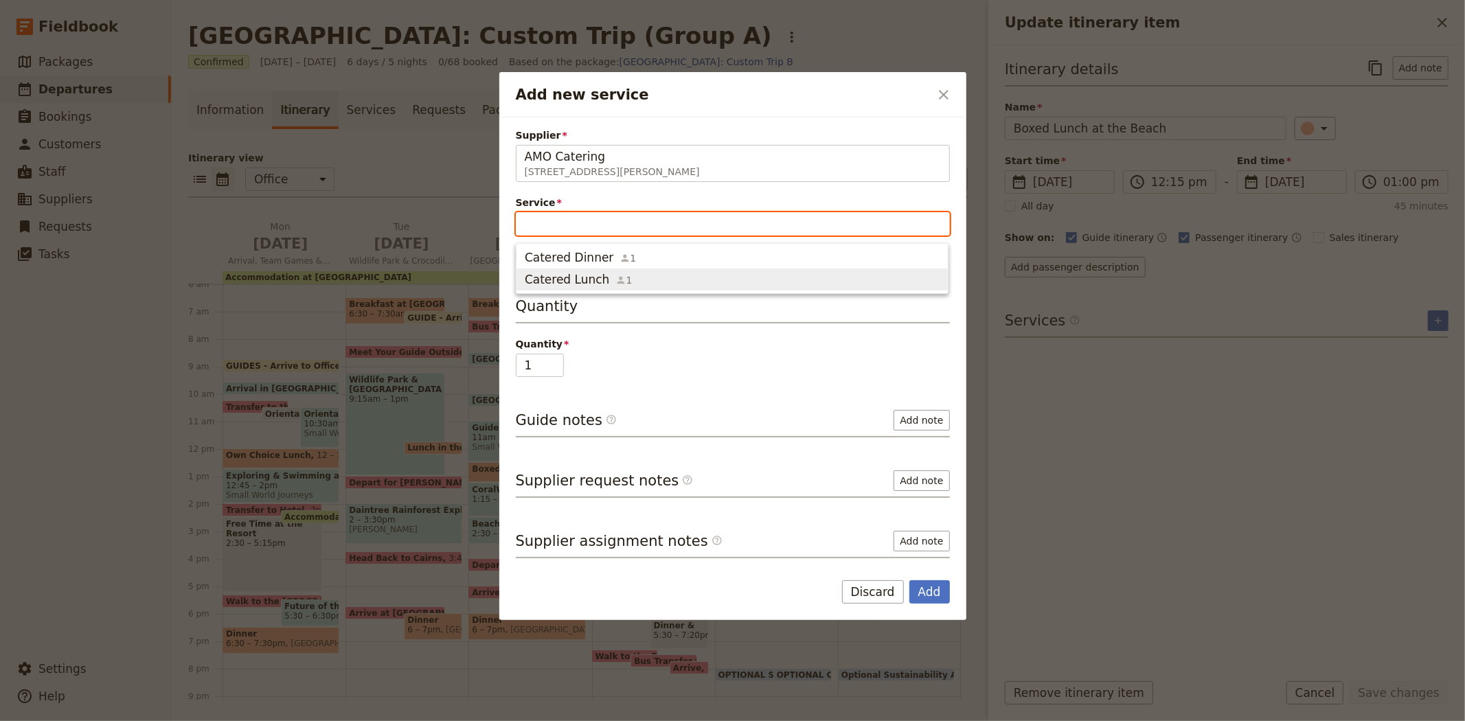
click at [616, 278] on icon "button" at bounding box center [621, 280] width 11 height 11
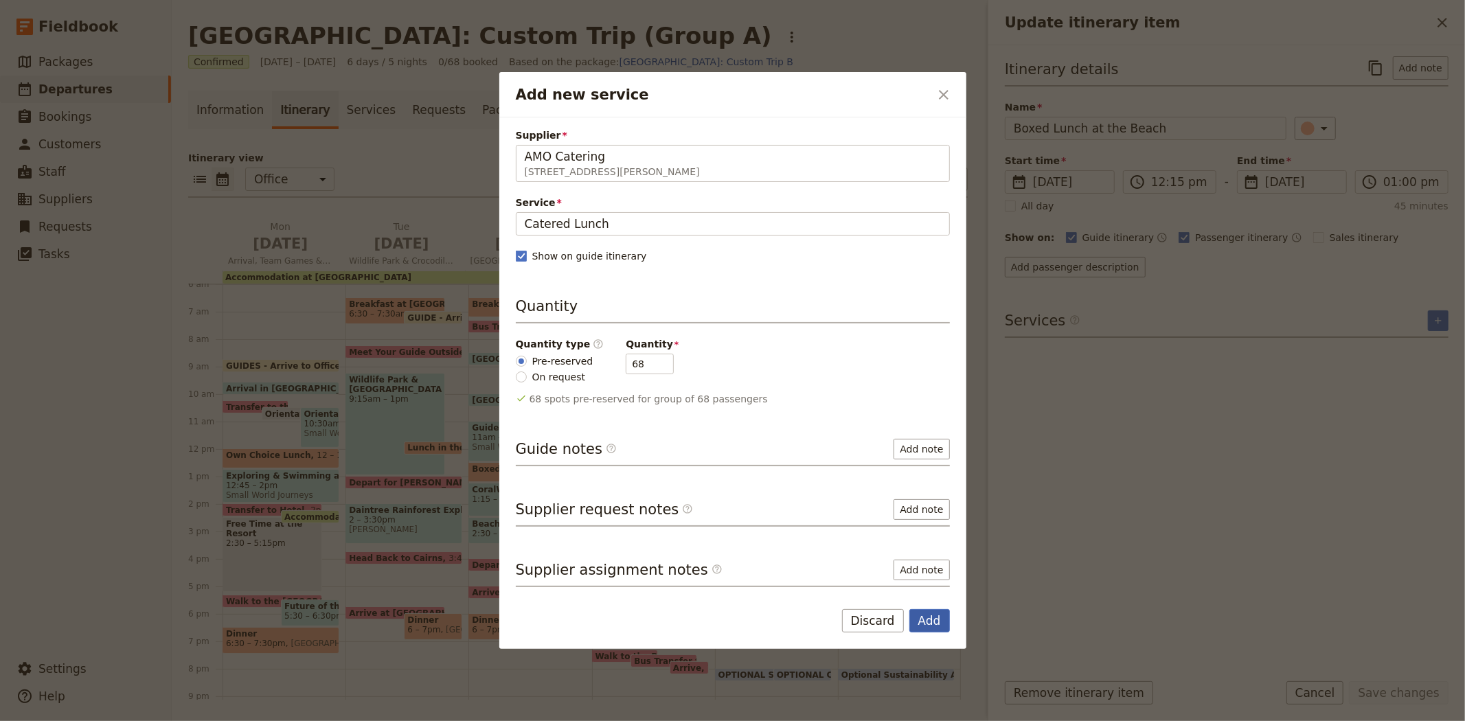
click at [930, 620] on button "Add" at bounding box center [930, 620] width 41 height 23
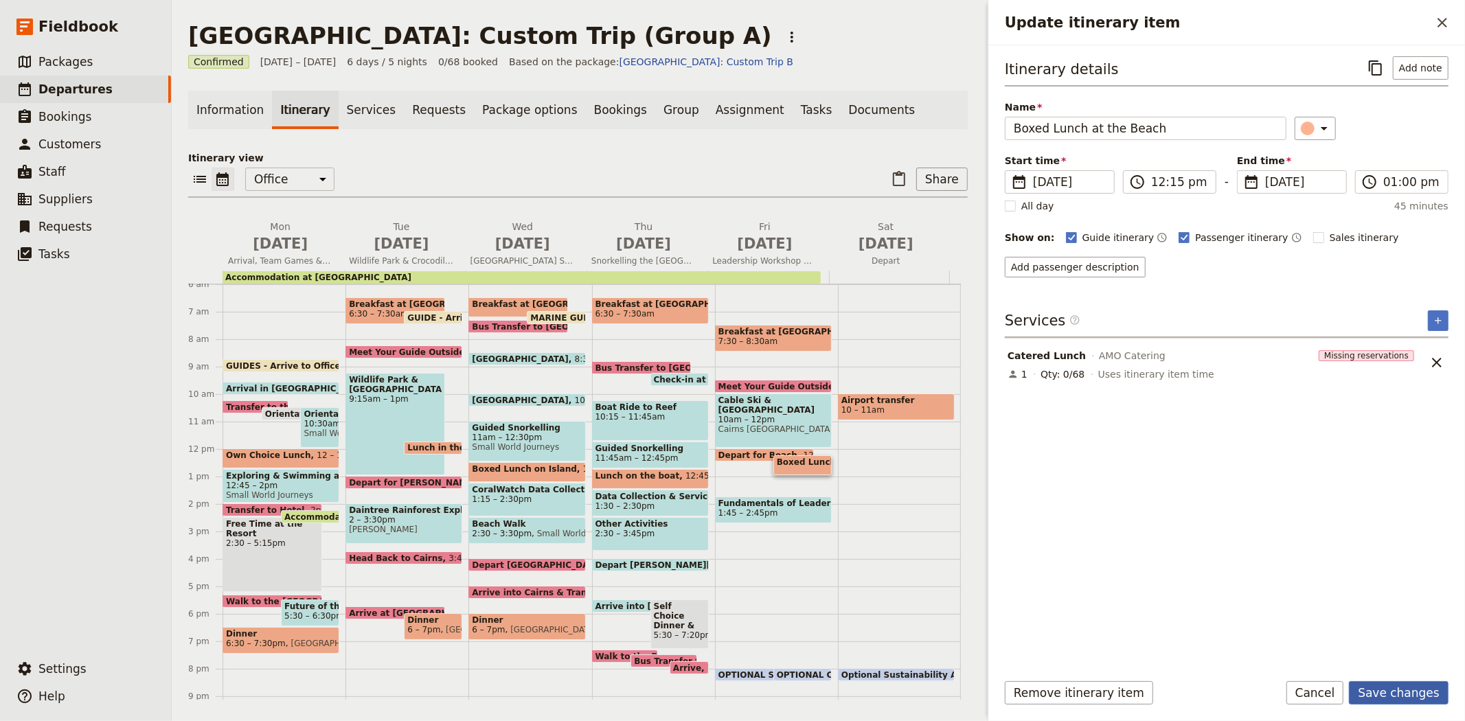
click at [1388, 695] on button "Save changes" at bounding box center [1399, 693] width 100 height 23
